Goal: Navigation & Orientation: Find specific page/section

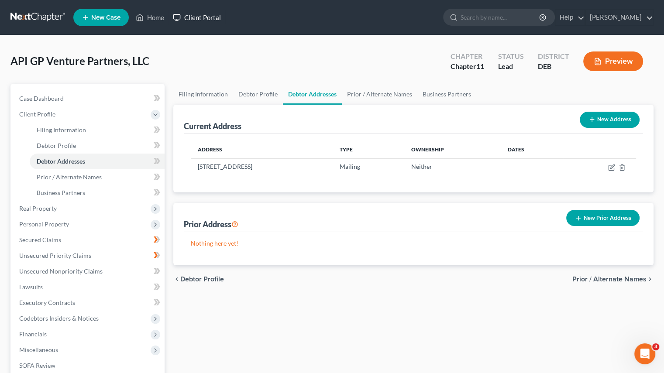
click at [191, 15] on link "Client Portal" at bounding box center [196, 18] width 57 height 16
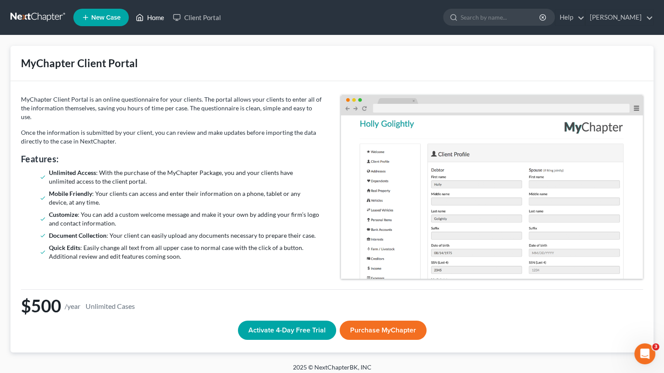
click at [154, 11] on link "Home" at bounding box center [149, 18] width 37 height 16
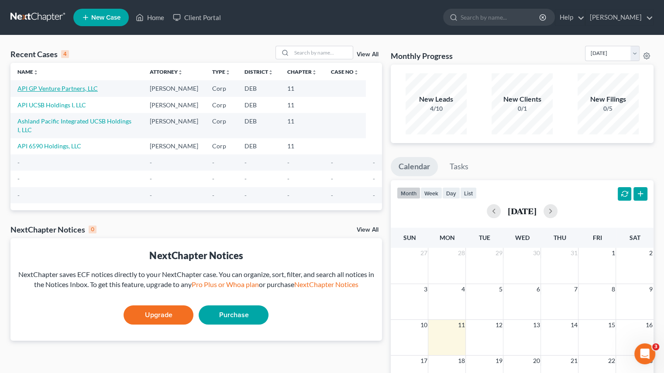
click at [75, 89] on link "API GP Venture Partners, LLC" at bounding box center [57, 88] width 80 height 7
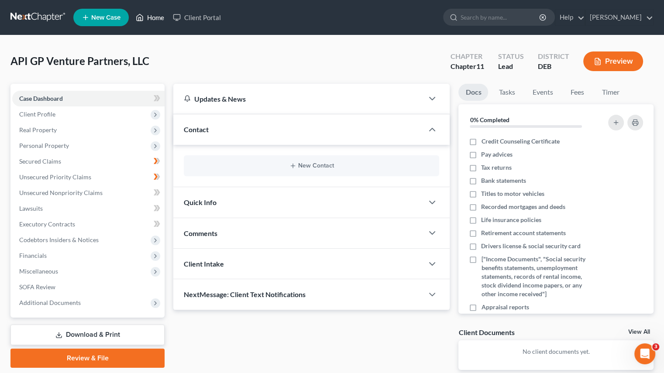
click at [157, 19] on link "Home" at bounding box center [149, 18] width 37 height 16
